Goal: Task Accomplishment & Management: Complete application form

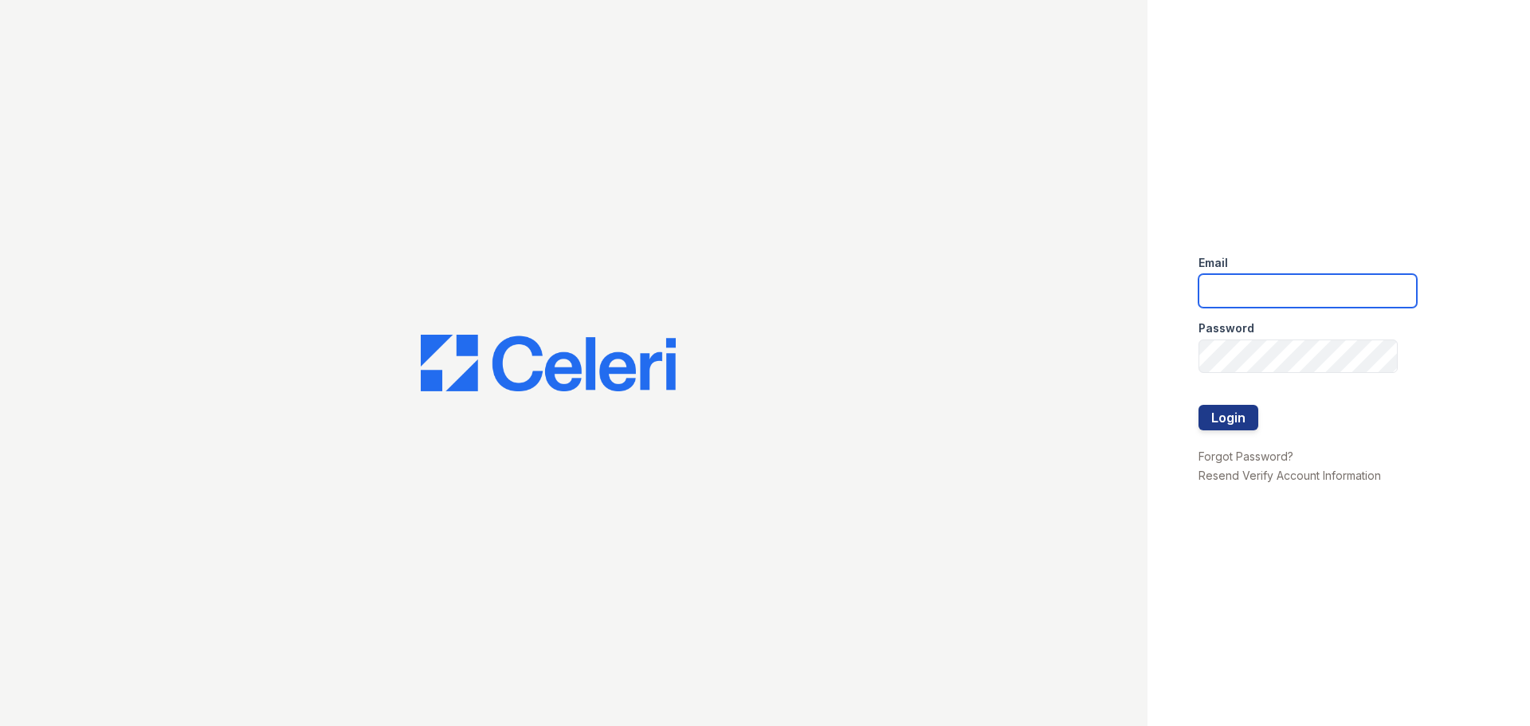
click at [1253, 280] on input "email" at bounding box center [1308, 290] width 218 height 33
type input "[EMAIL_ADDRESS][DOMAIN_NAME]"
click at [1215, 402] on div at bounding box center [1308, 389] width 218 height 32
click at [1220, 412] on button "Login" at bounding box center [1229, 418] width 60 height 26
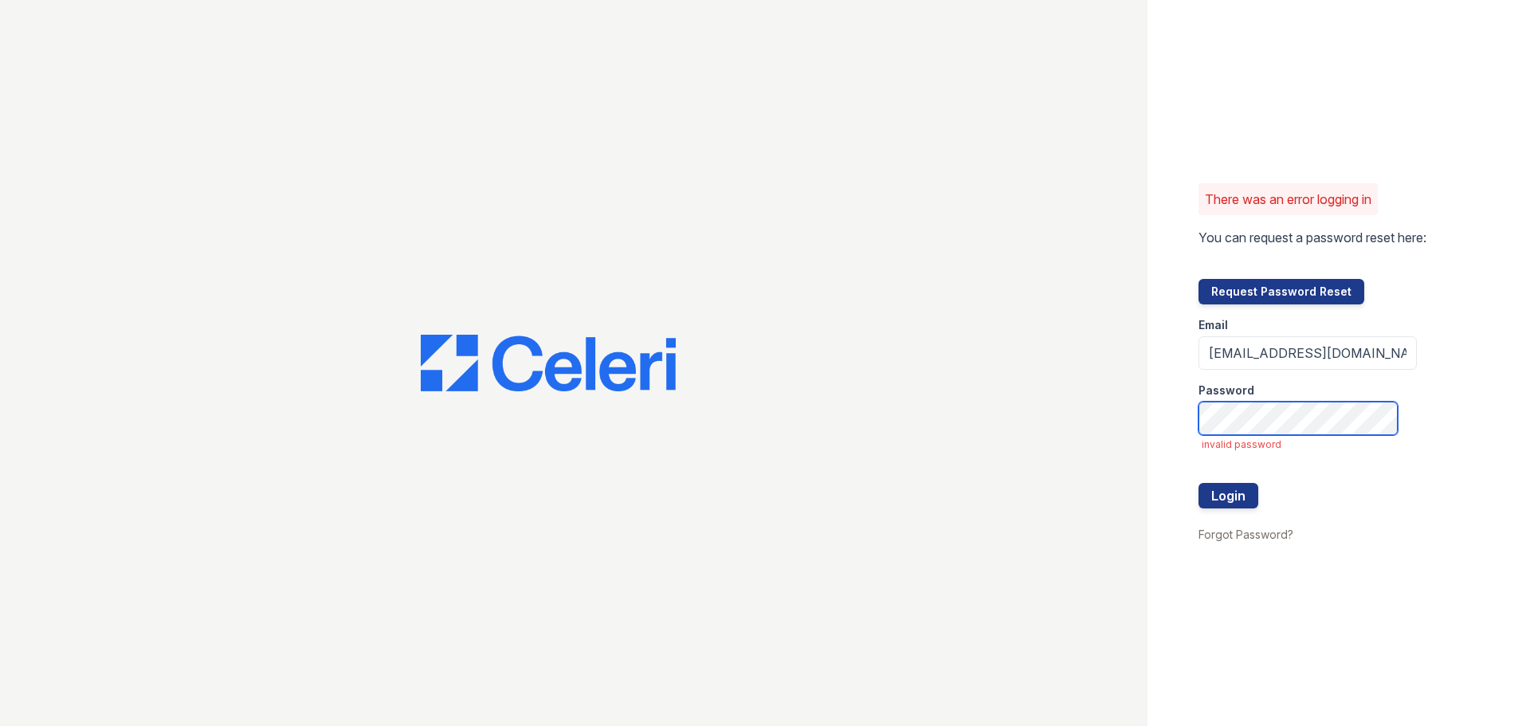
click at [1199, 483] on button "Login" at bounding box center [1229, 496] width 60 height 26
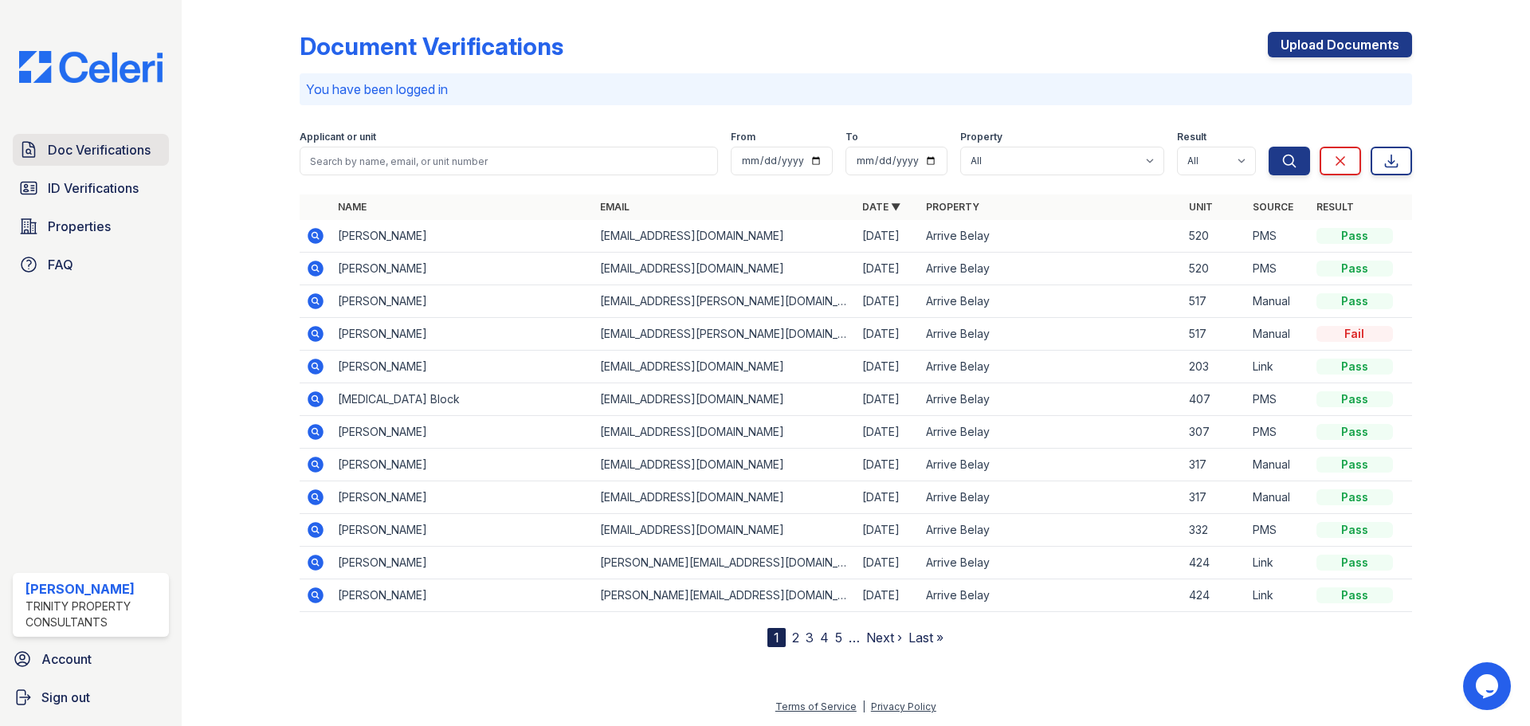
click at [96, 146] on span "Doc Verifications" at bounding box center [99, 149] width 103 height 19
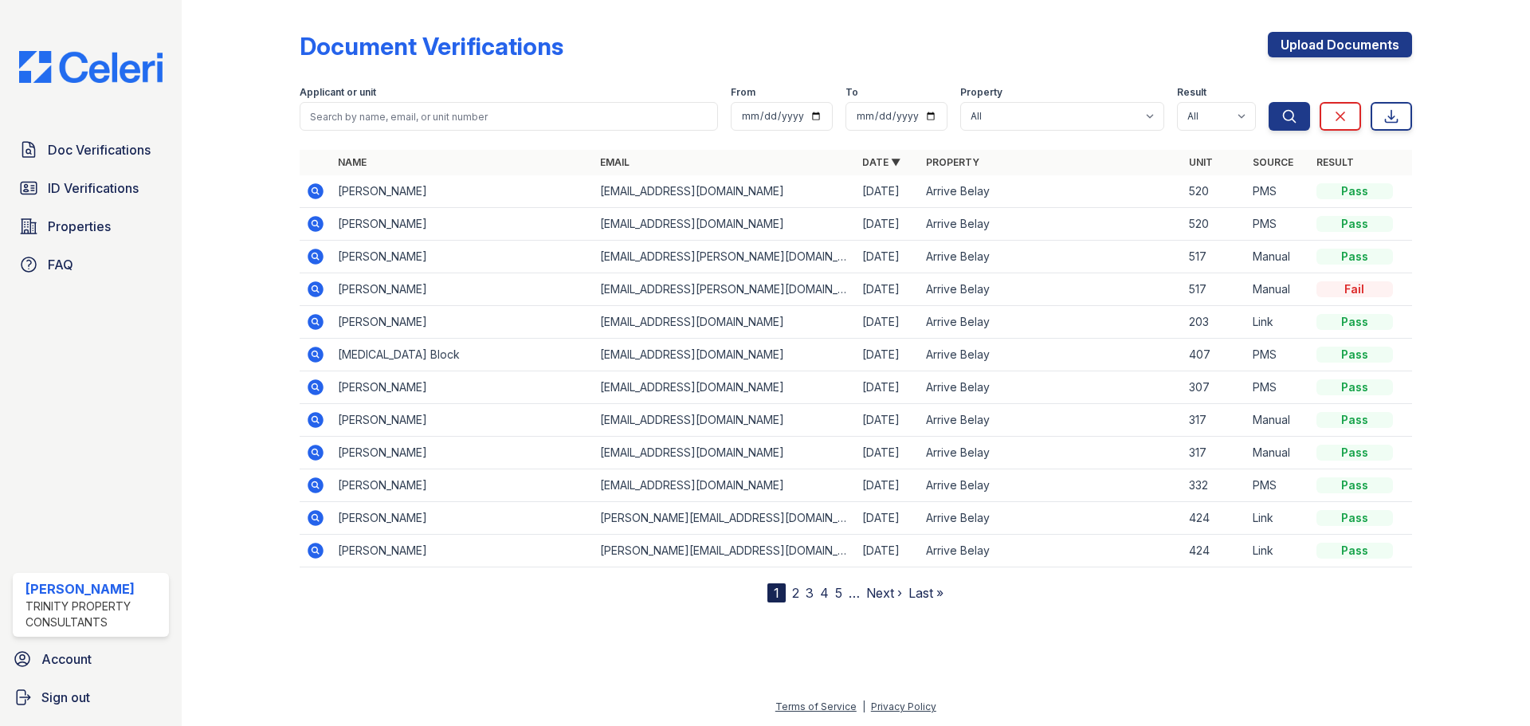
click at [1334, 57] on div "Upload Documents" at bounding box center [1340, 52] width 144 height 41
click at [1337, 49] on link "Upload Documents" at bounding box center [1340, 45] width 144 height 26
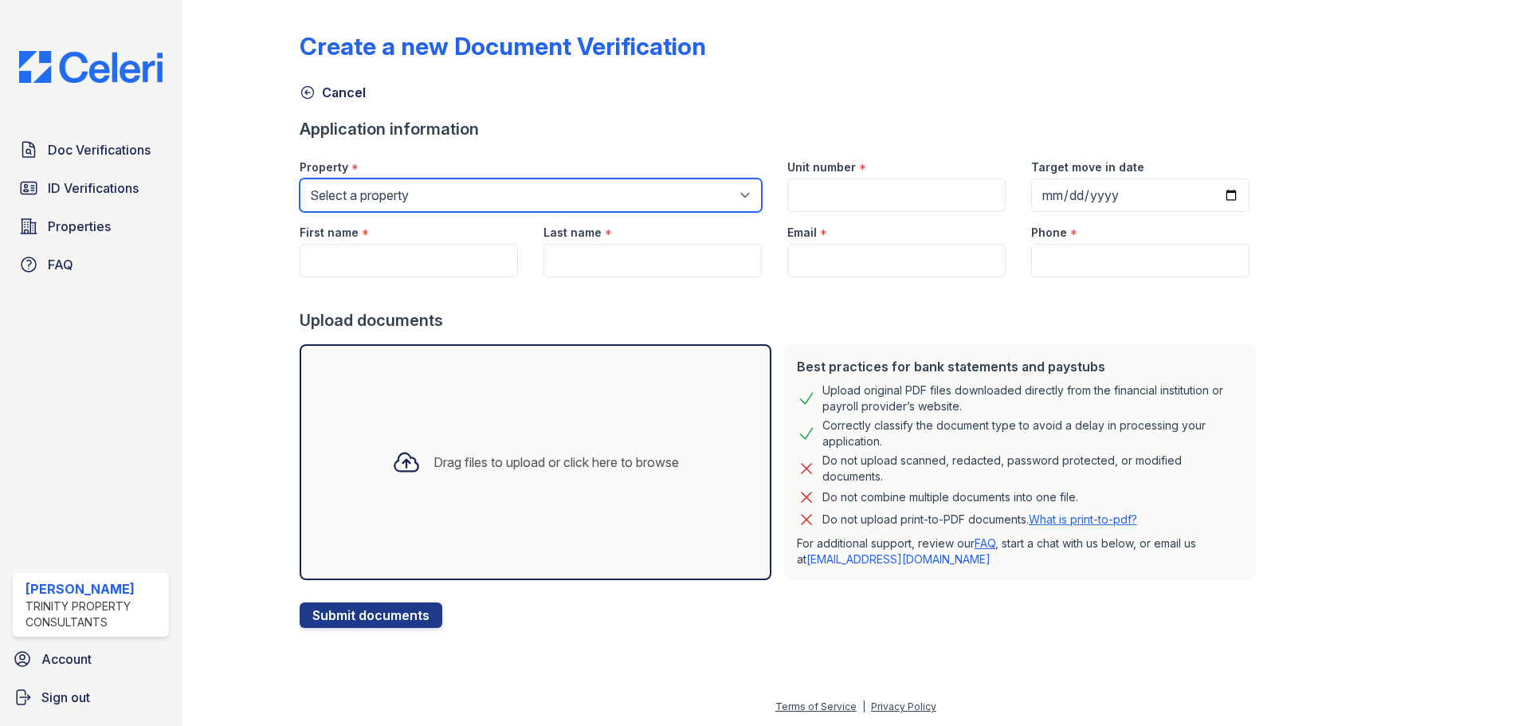
click at [429, 186] on select "Select a property Arrive Belay Arrive Belay + Noba Arrive Noba" at bounding box center [531, 195] width 462 height 33
select select "136"
click at [300, 179] on select "Select a property Arrive Belay Arrive Belay + Noba Arrive Noba" at bounding box center [531, 195] width 462 height 33
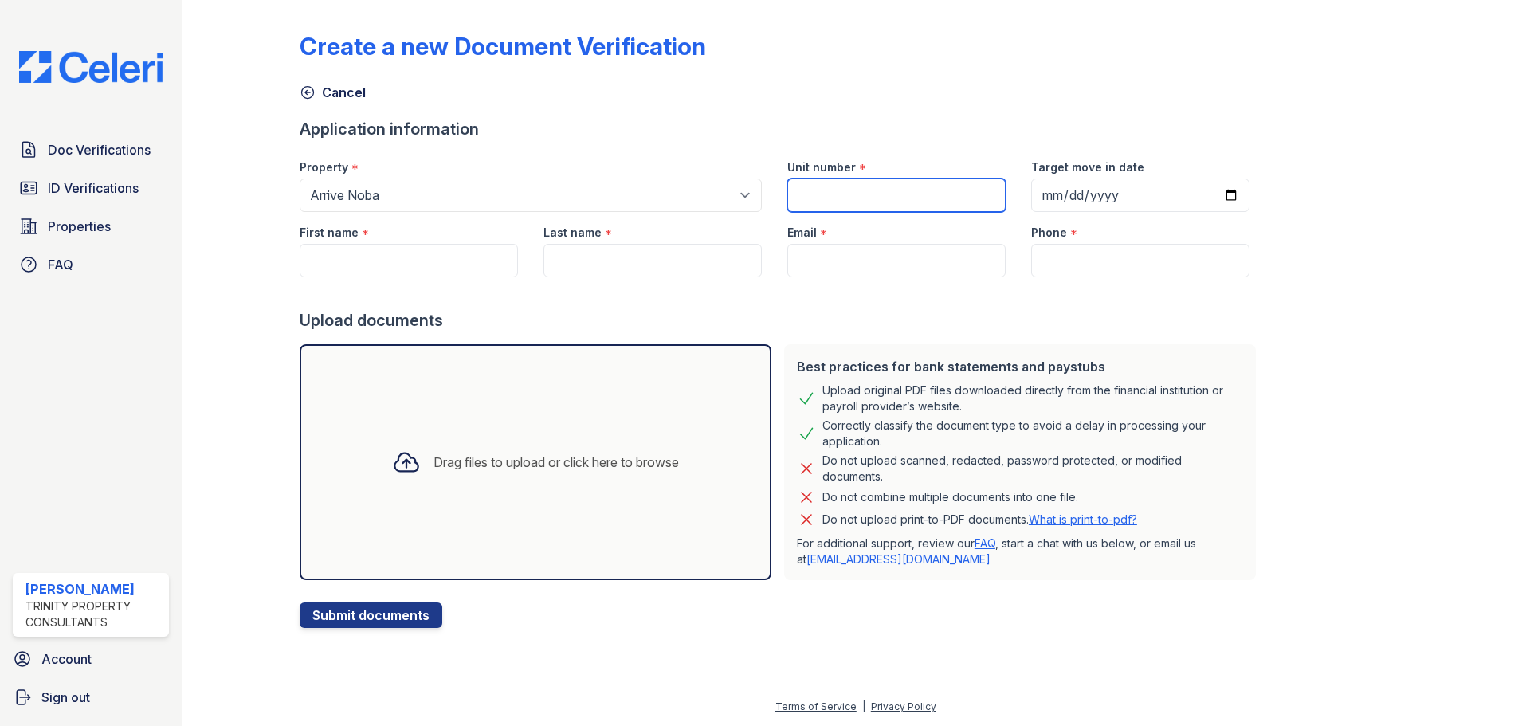
click at [909, 186] on input "Unit number" at bounding box center [896, 195] width 218 height 33
type input "306"
click at [1219, 194] on input "Target move in date" at bounding box center [1140, 195] width 218 height 33
click at [1206, 202] on input "Target move in date" at bounding box center [1140, 195] width 218 height 33
type input "[DATE]"
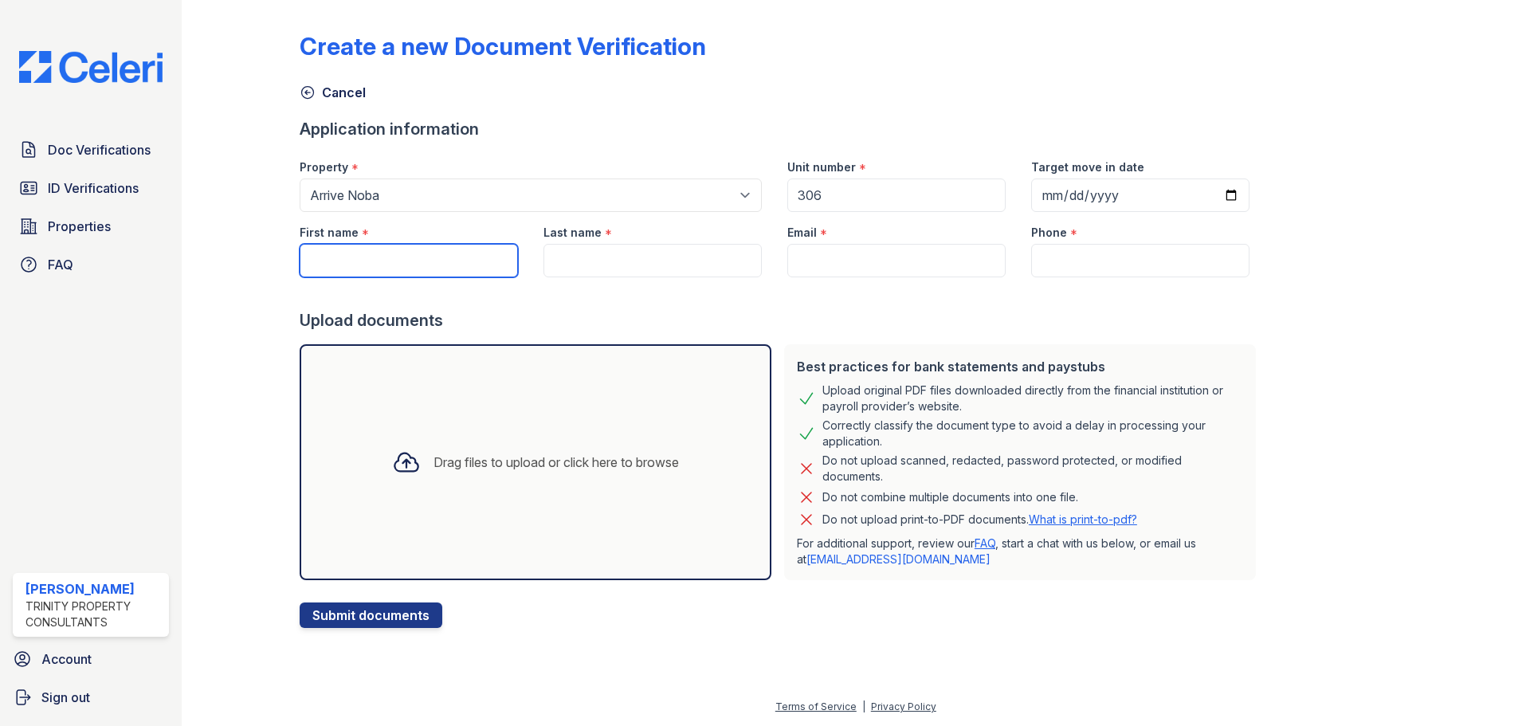
click at [428, 273] on input "First name" at bounding box center [409, 260] width 218 height 33
type input "Niamani"
click at [591, 273] on input "Last name" at bounding box center [653, 260] width 218 height 33
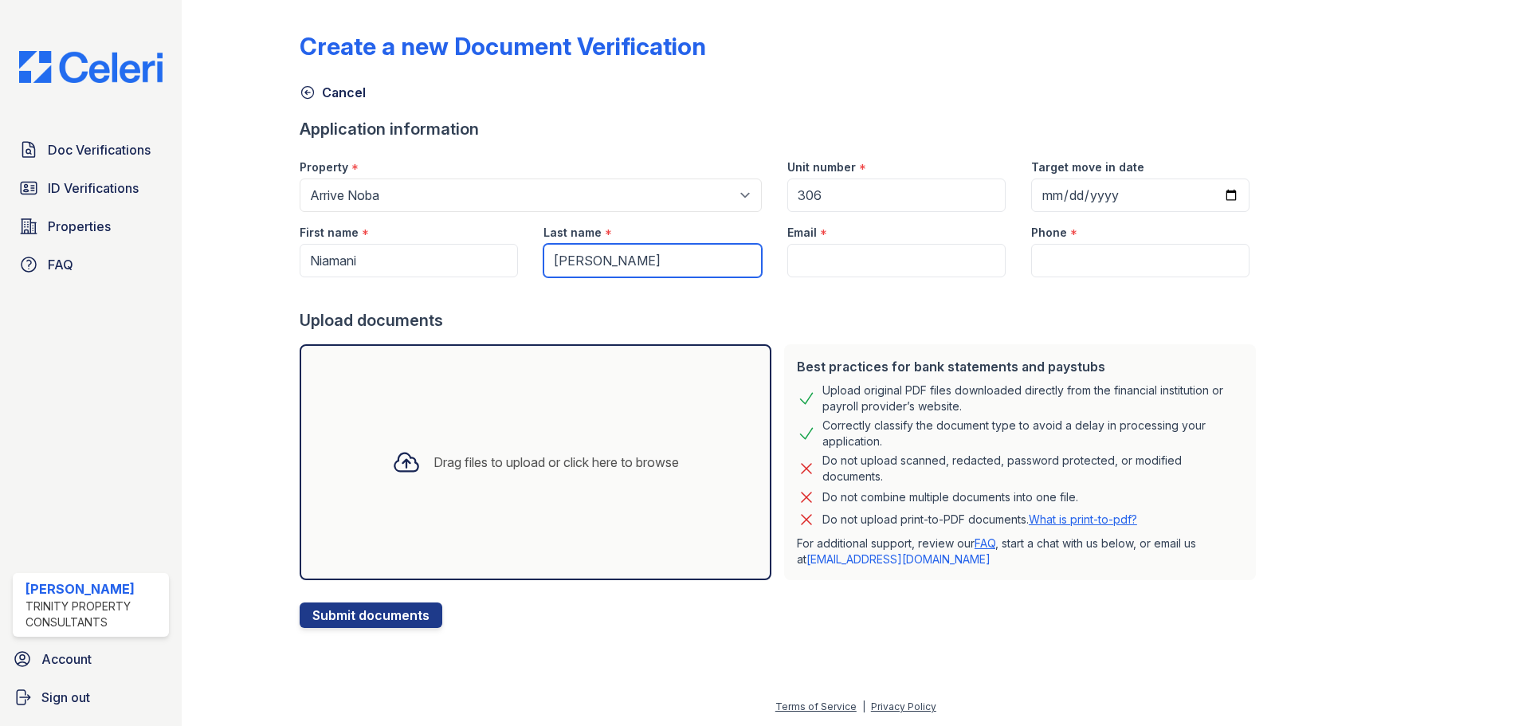
type input "[PERSON_NAME]"
click at [900, 263] on input "Email" at bounding box center [896, 260] width 218 height 33
paste input "[EMAIL_ADDRESS][DOMAIN_NAME]"
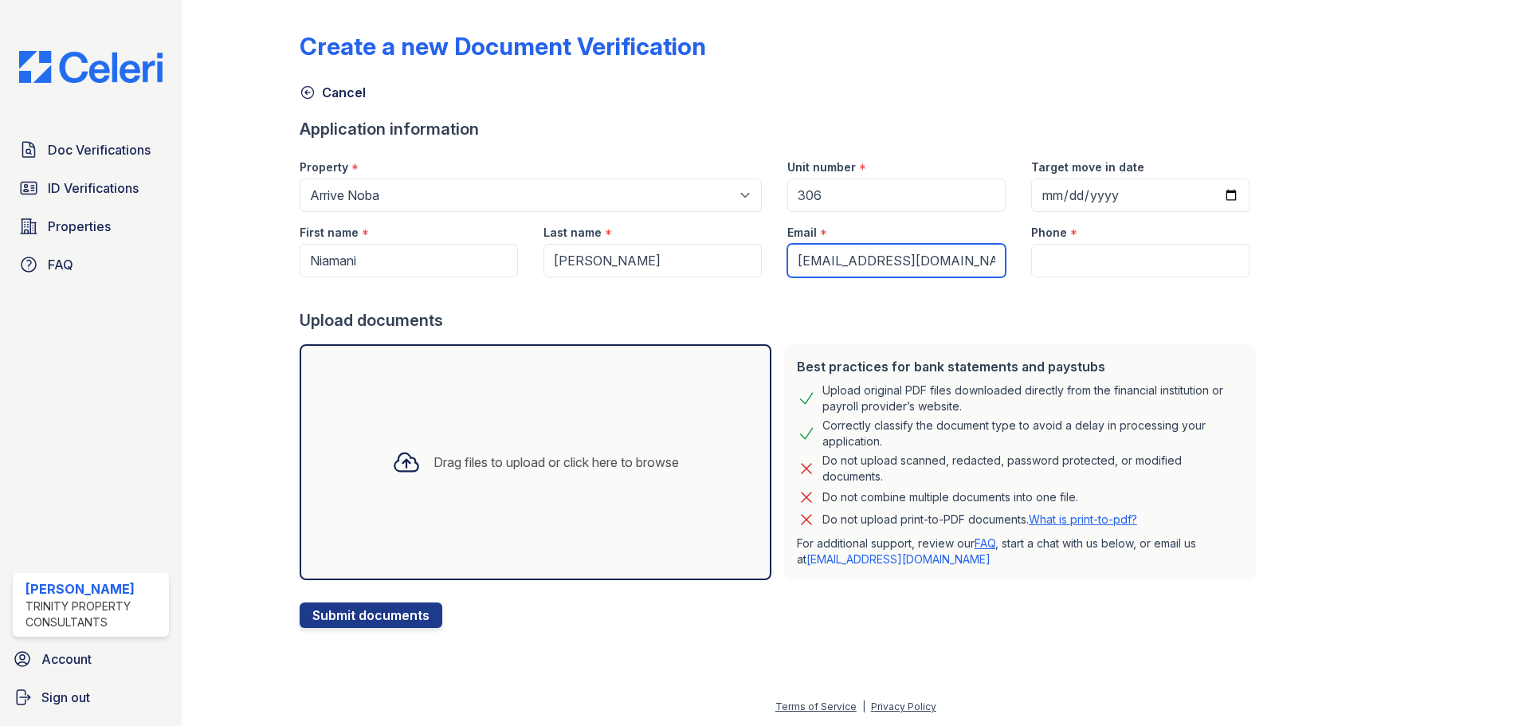
type input "[EMAIL_ADDRESS][DOMAIN_NAME]"
drag, startPoint x: 1086, startPoint y: 249, endPoint x: 749, endPoint y: 83, distance: 375.7
click at [1086, 249] on input "Phone" at bounding box center [1140, 260] width 218 height 33
paste input "[PHONE_NUMBER]"
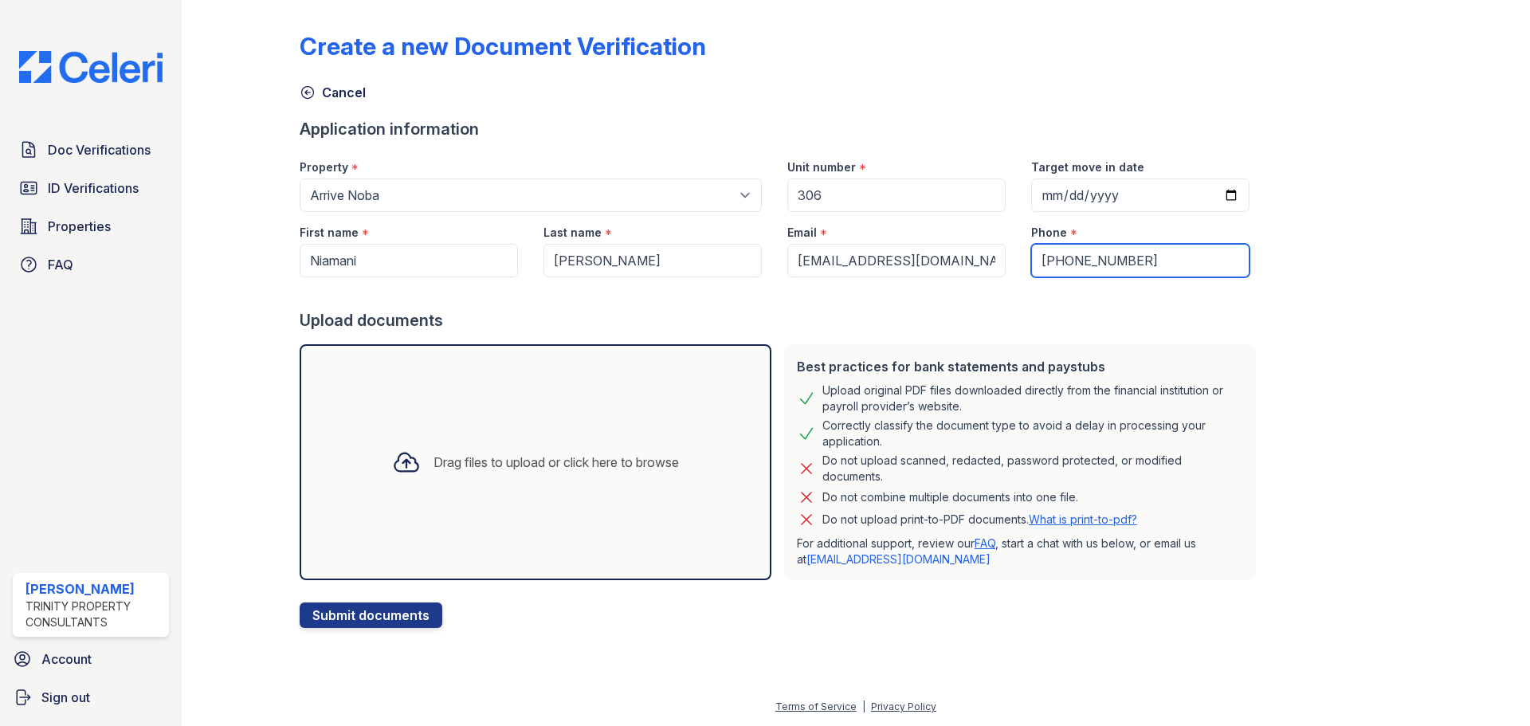
type input "[PHONE_NUMBER]"
click at [445, 565] on div "Drag files to upload or click here to browse" at bounding box center [536, 462] width 472 height 236
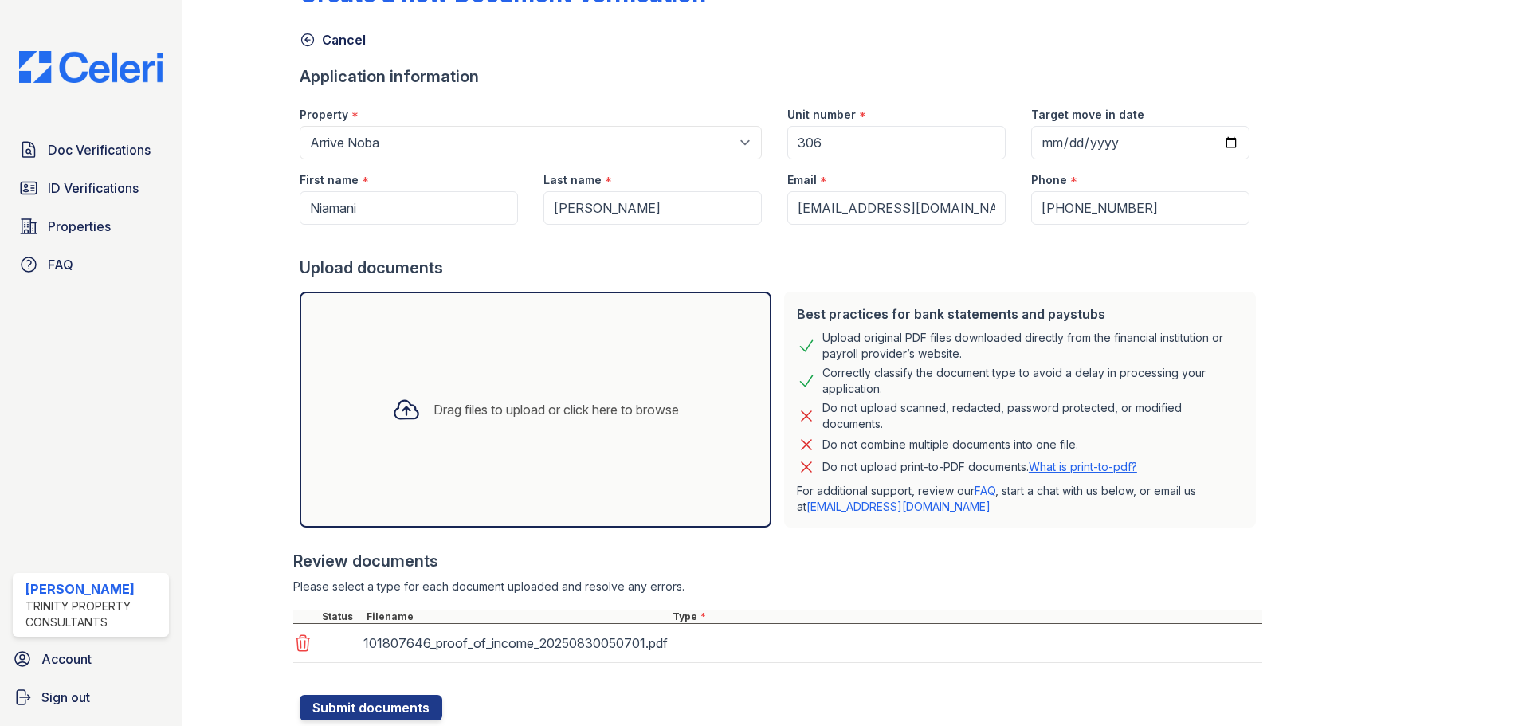
scroll to position [101, 0]
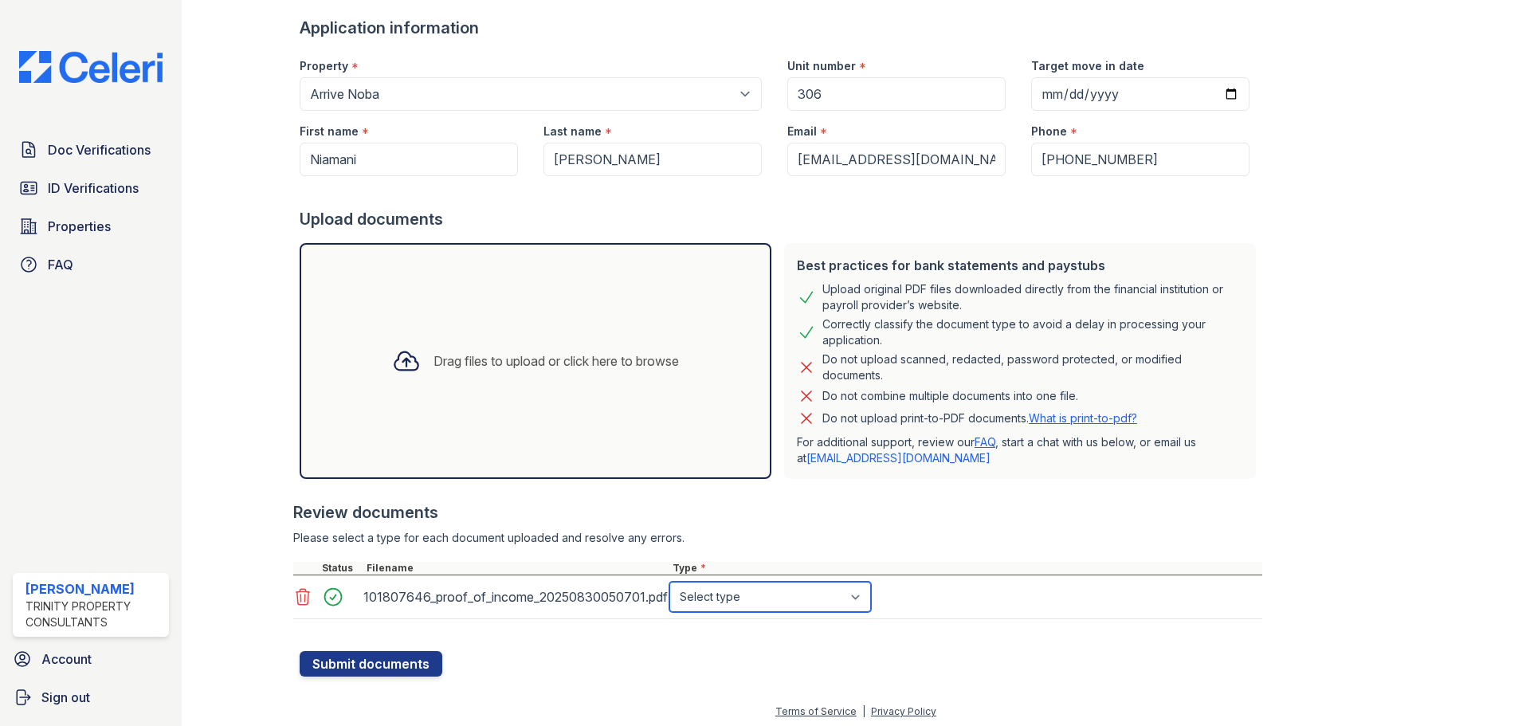
click at [762, 598] on select "Select type Paystub Bank Statement Offer Letter Tax Documents Benefit Award Let…" at bounding box center [770, 597] width 202 height 30
select select "tax_documents"
click at [669, 582] on select "Select type Paystub Bank Statement Offer Letter Tax Documents Benefit Award Let…" at bounding box center [770, 597] width 202 height 30
click at [360, 671] on button "Submit documents" at bounding box center [371, 664] width 143 height 26
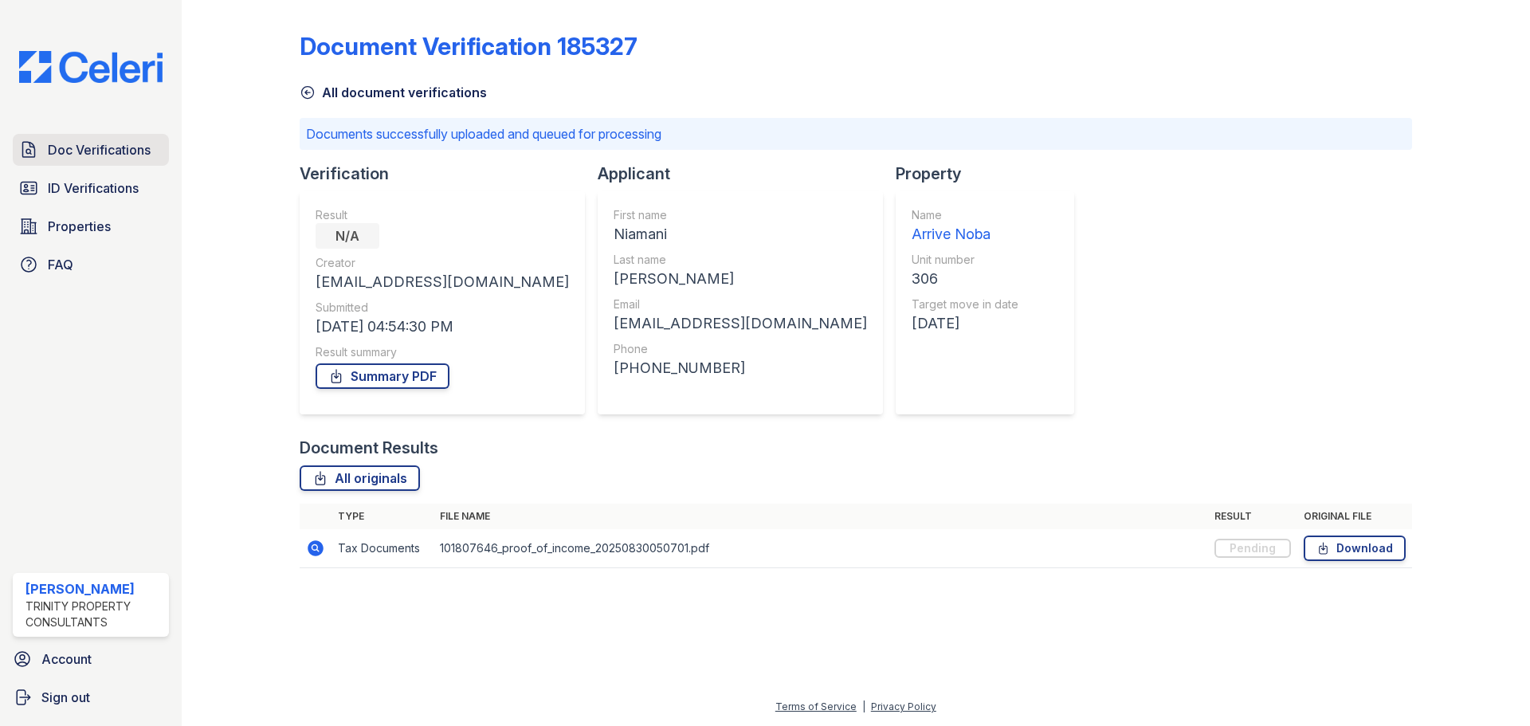
click at [84, 149] on span "Doc Verifications" at bounding box center [99, 149] width 103 height 19
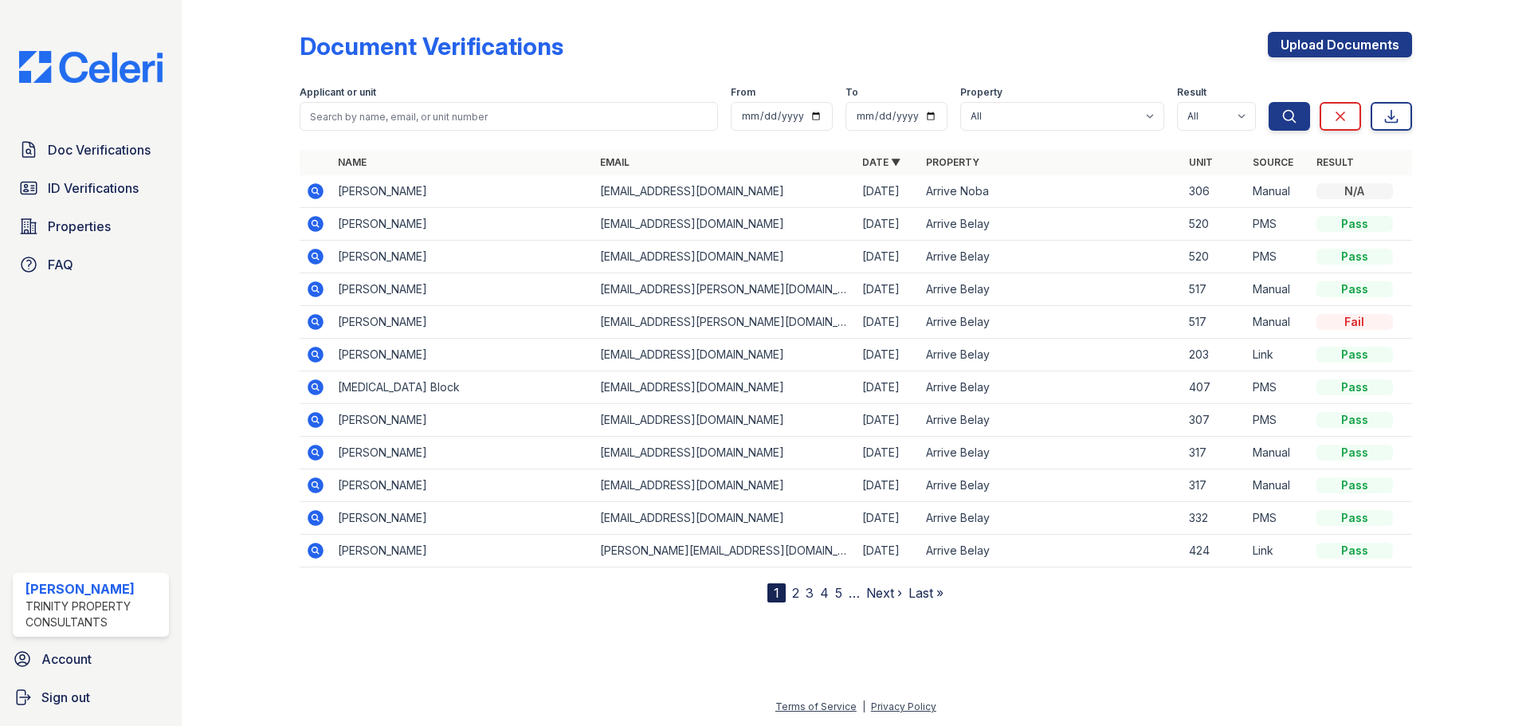
click at [343, 188] on td "[PERSON_NAME]" at bounding box center [463, 191] width 262 height 33
click at [308, 191] on icon at bounding box center [316, 191] width 16 height 16
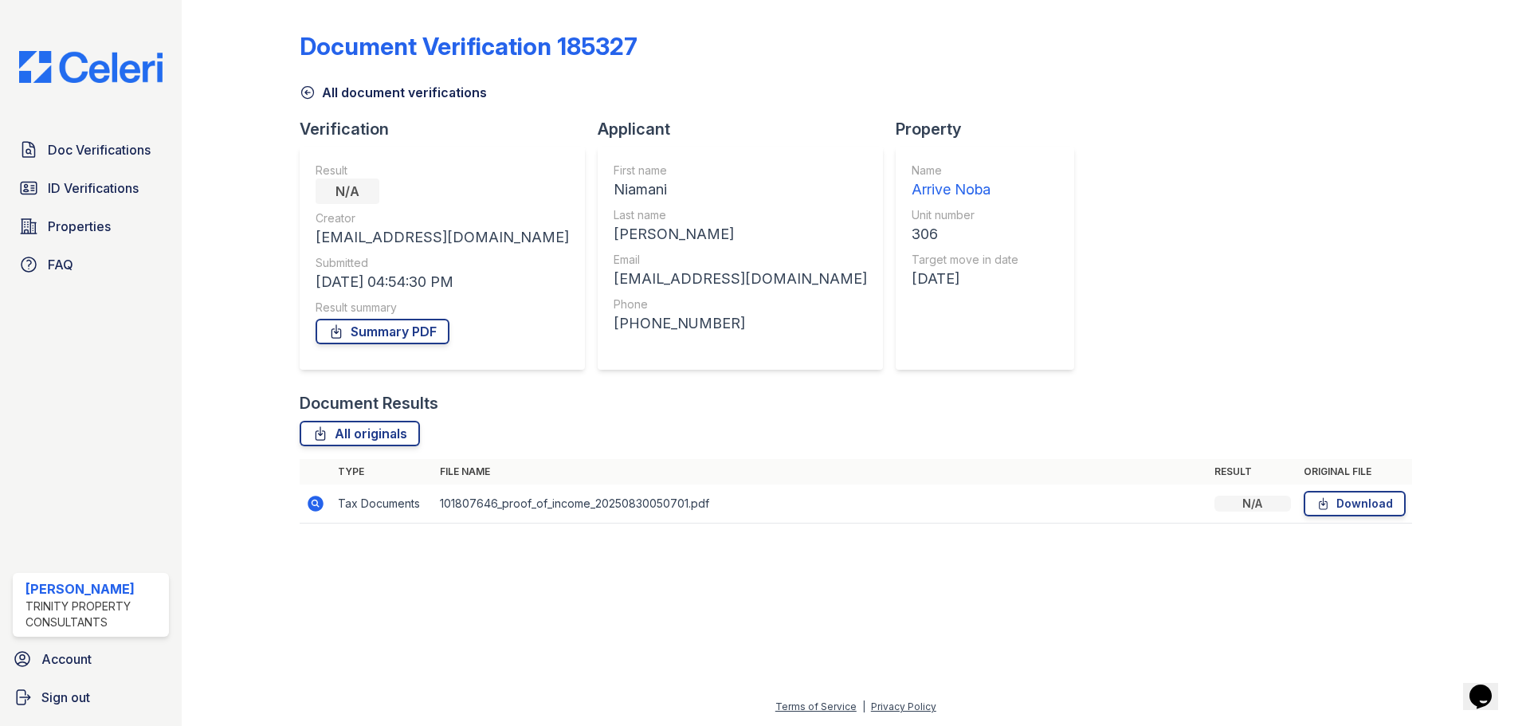
drag, startPoint x: 1226, startPoint y: 500, endPoint x: 769, endPoint y: 262, distance: 514.7
click at [1225, 500] on div "N/A" at bounding box center [1253, 504] width 77 height 16
click at [50, 155] on span "Doc Verifications" at bounding box center [99, 149] width 103 height 19
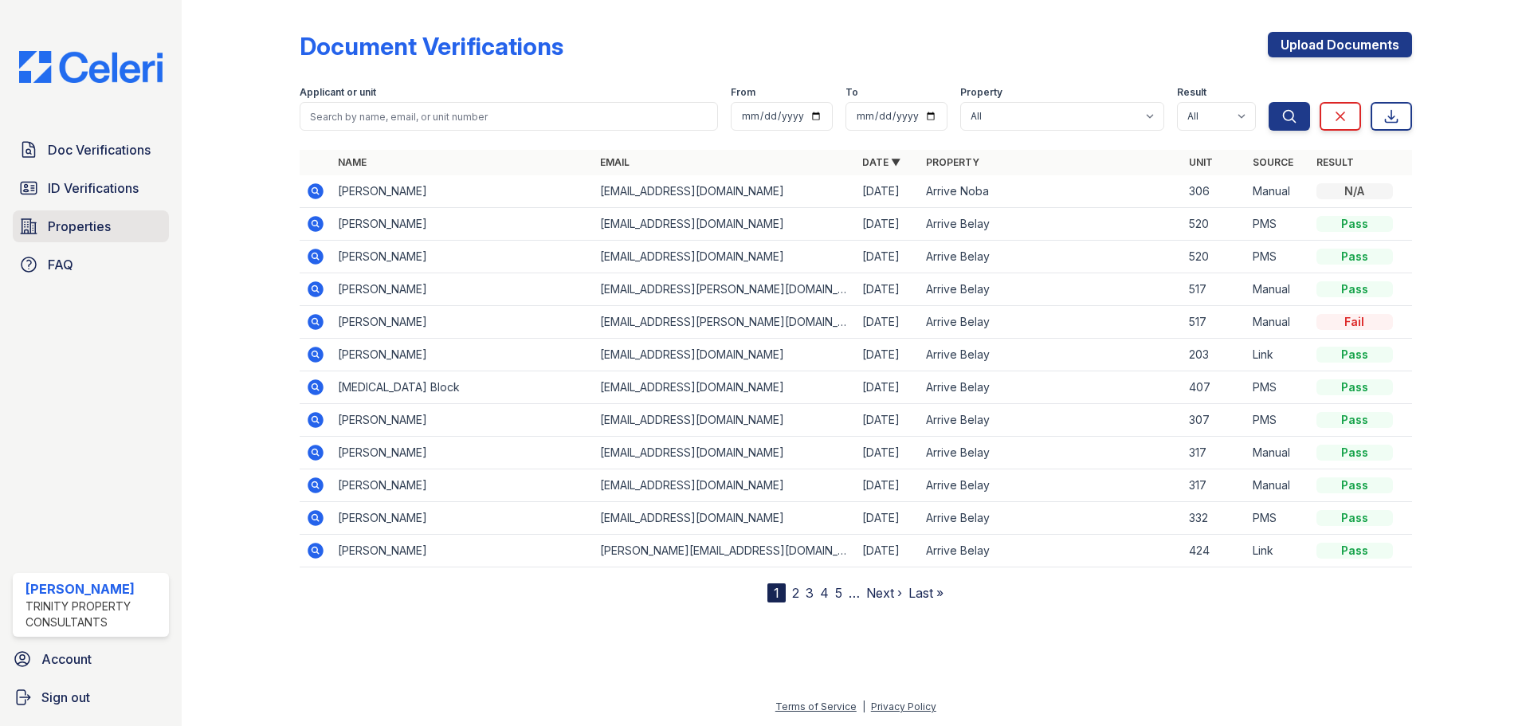
click at [97, 222] on span "Properties" at bounding box center [79, 226] width 63 height 19
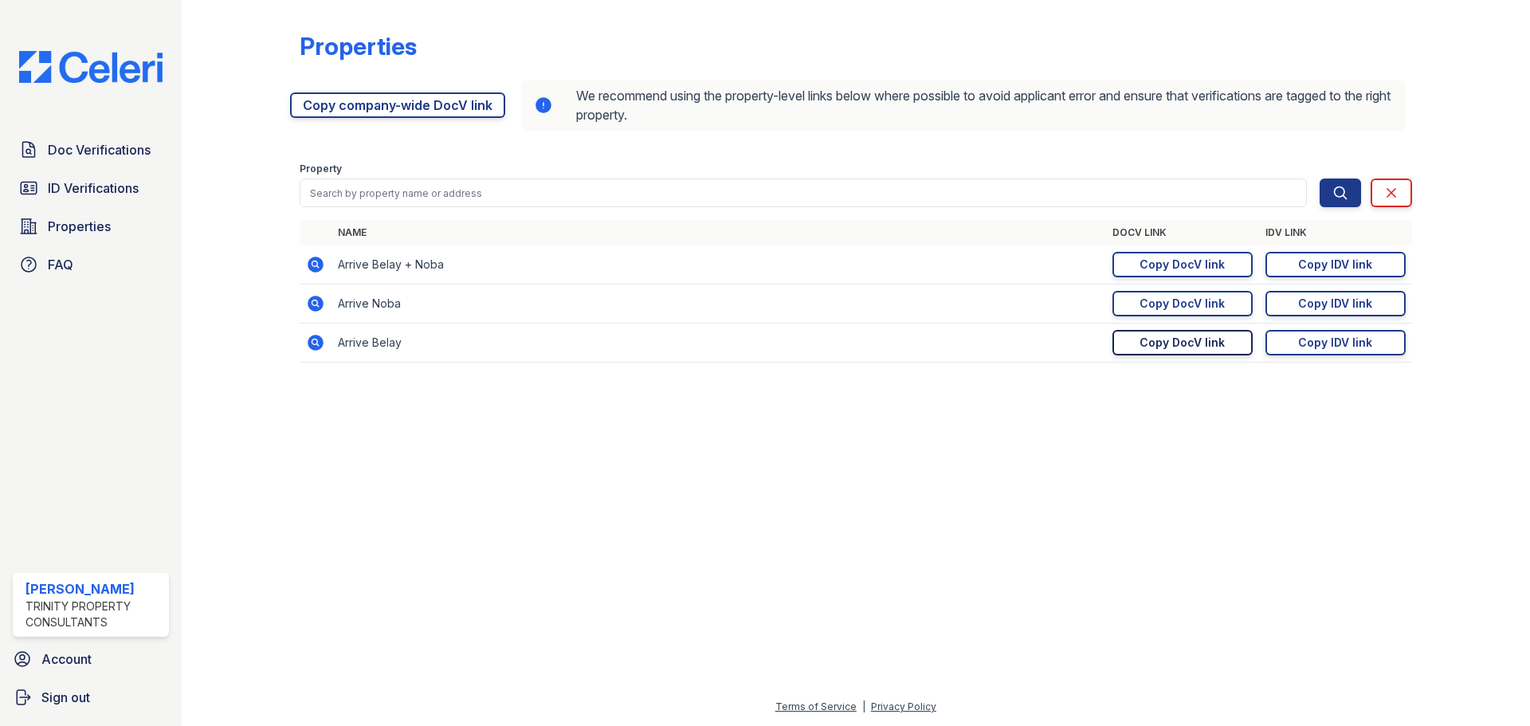
click at [1211, 340] on div "Copy DocV link" at bounding box center [1182, 343] width 85 height 16
